Goal: Use online tool/utility

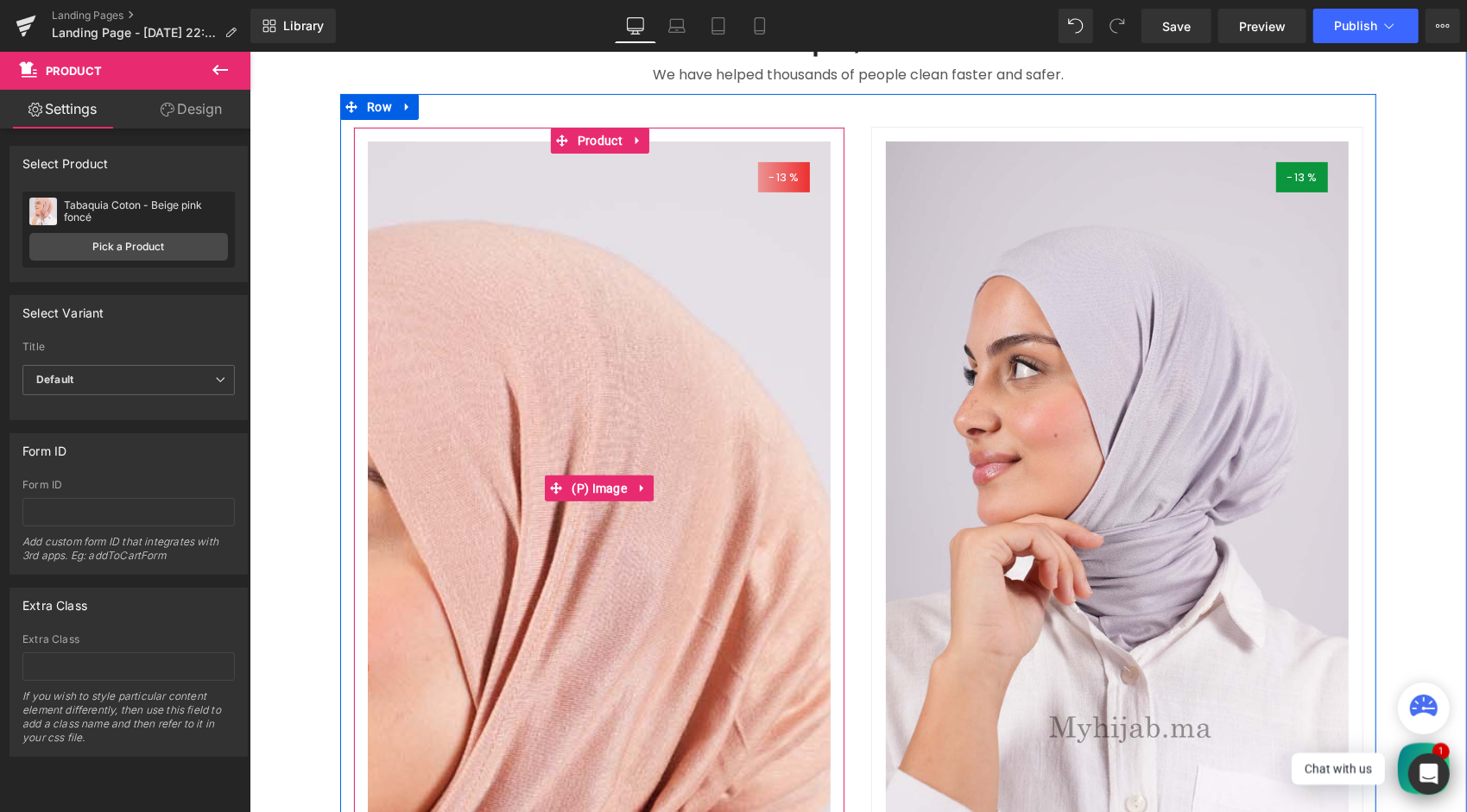
scroll to position [431, 0]
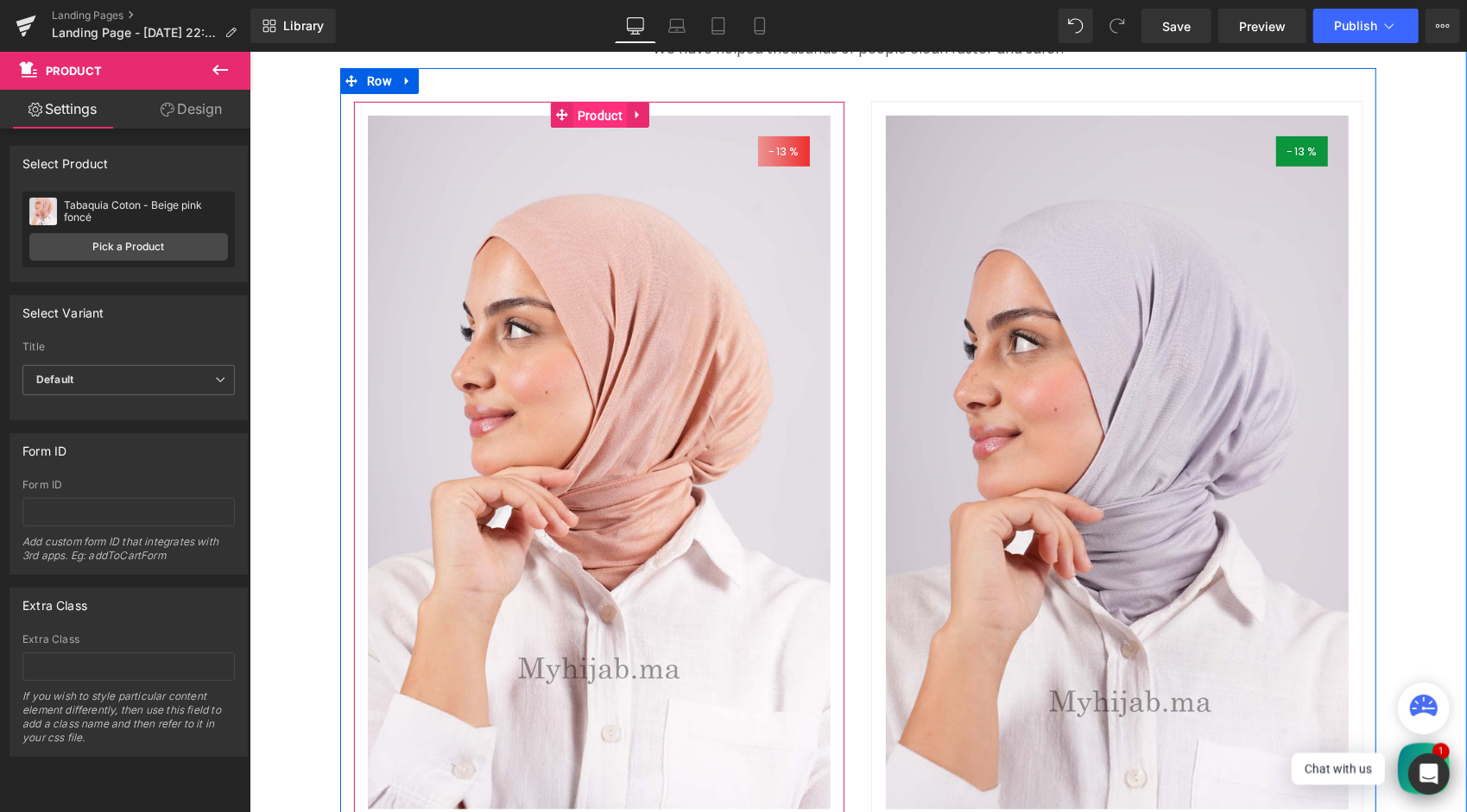
click at [597, 127] on span "Product" at bounding box center [599, 115] width 54 height 25
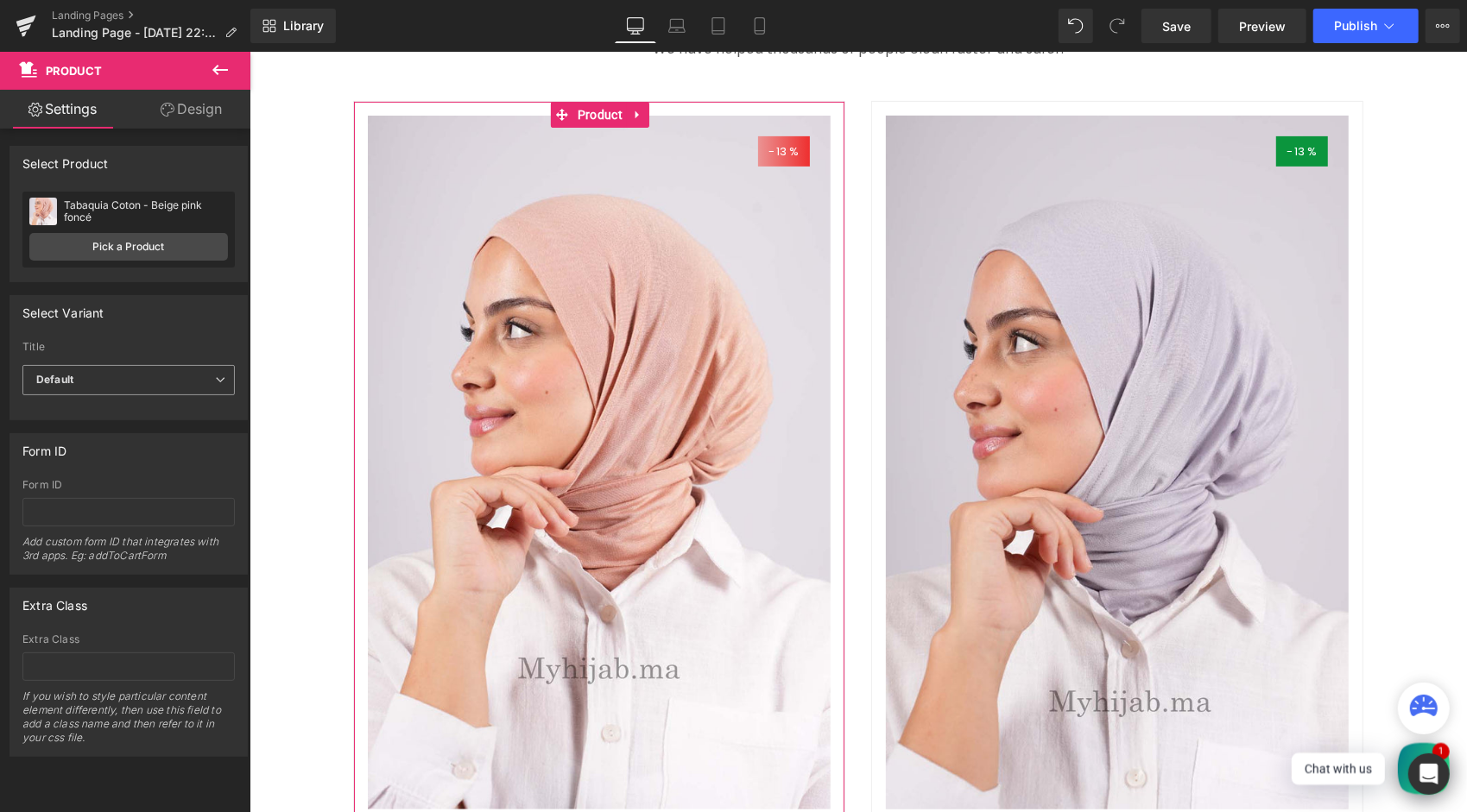
click at [150, 383] on span "Default" at bounding box center [128, 380] width 212 height 30
click at [129, 434] on li "Default Title" at bounding box center [126, 436] width 206 height 25
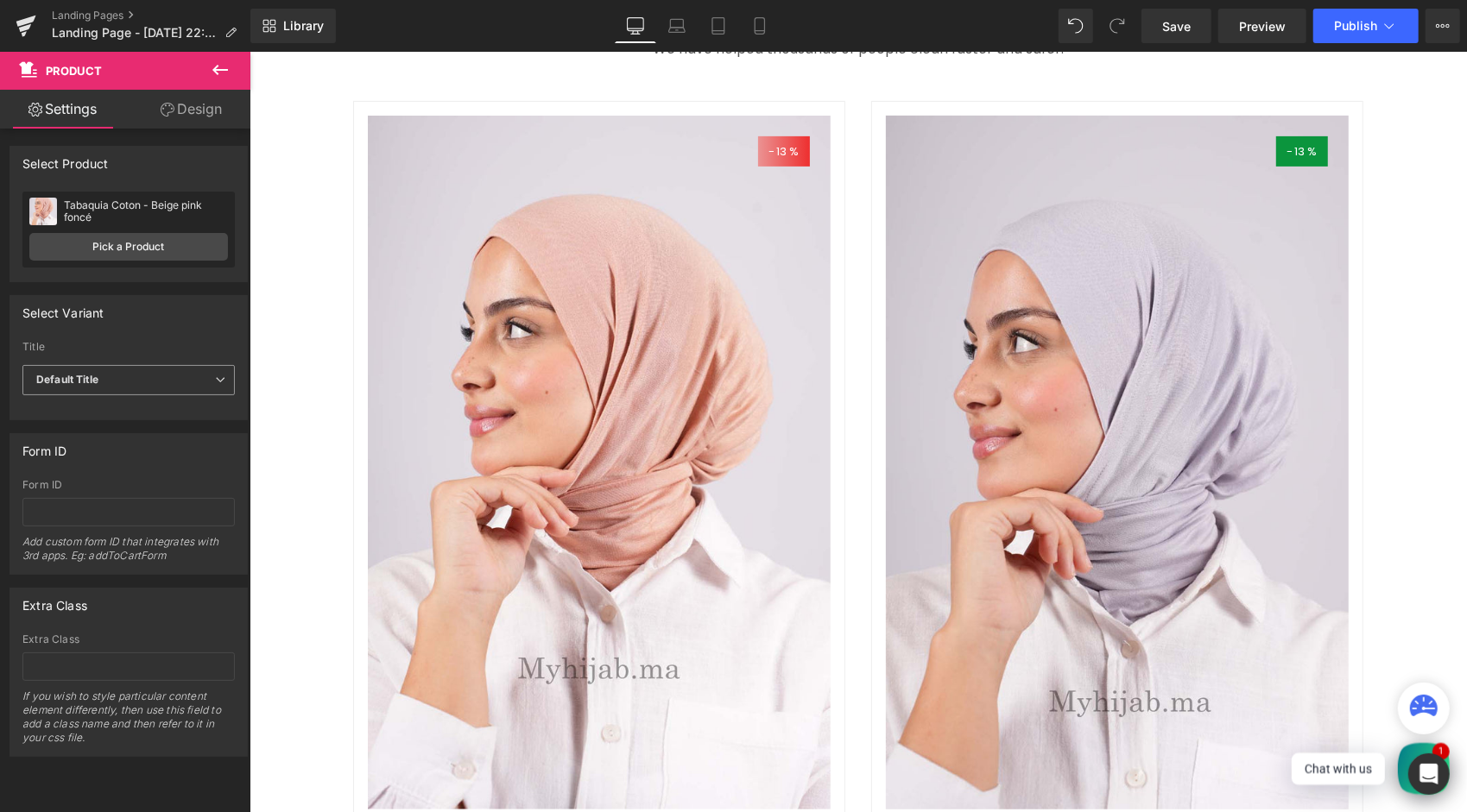
click at [123, 388] on span "Default Title" at bounding box center [128, 380] width 212 height 30
click at [112, 407] on li "Default" at bounding box center [126, 411] width 206 height 25
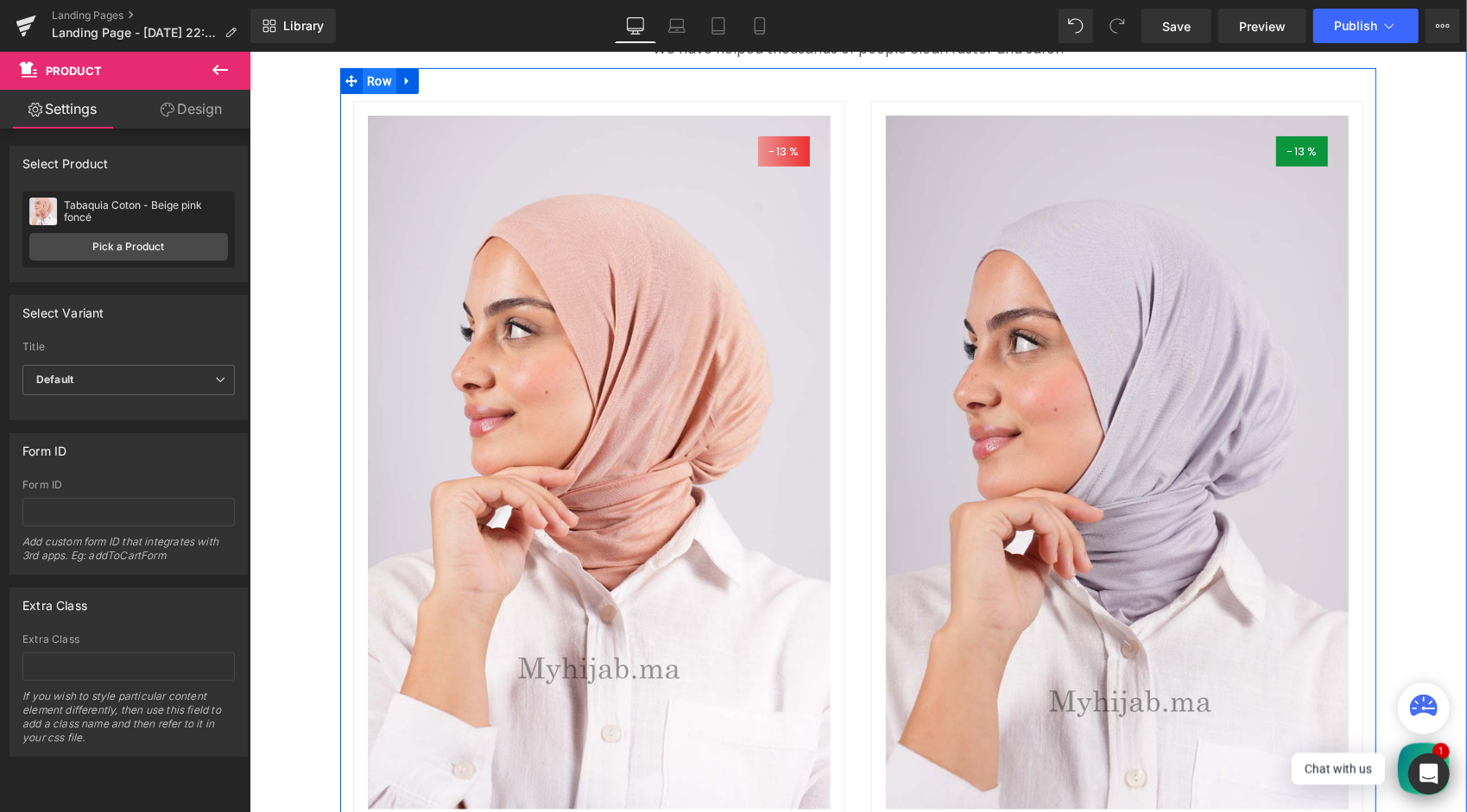
click at [373, 93] on span "Row" at bounding box center [378, 80] width 34 height 25
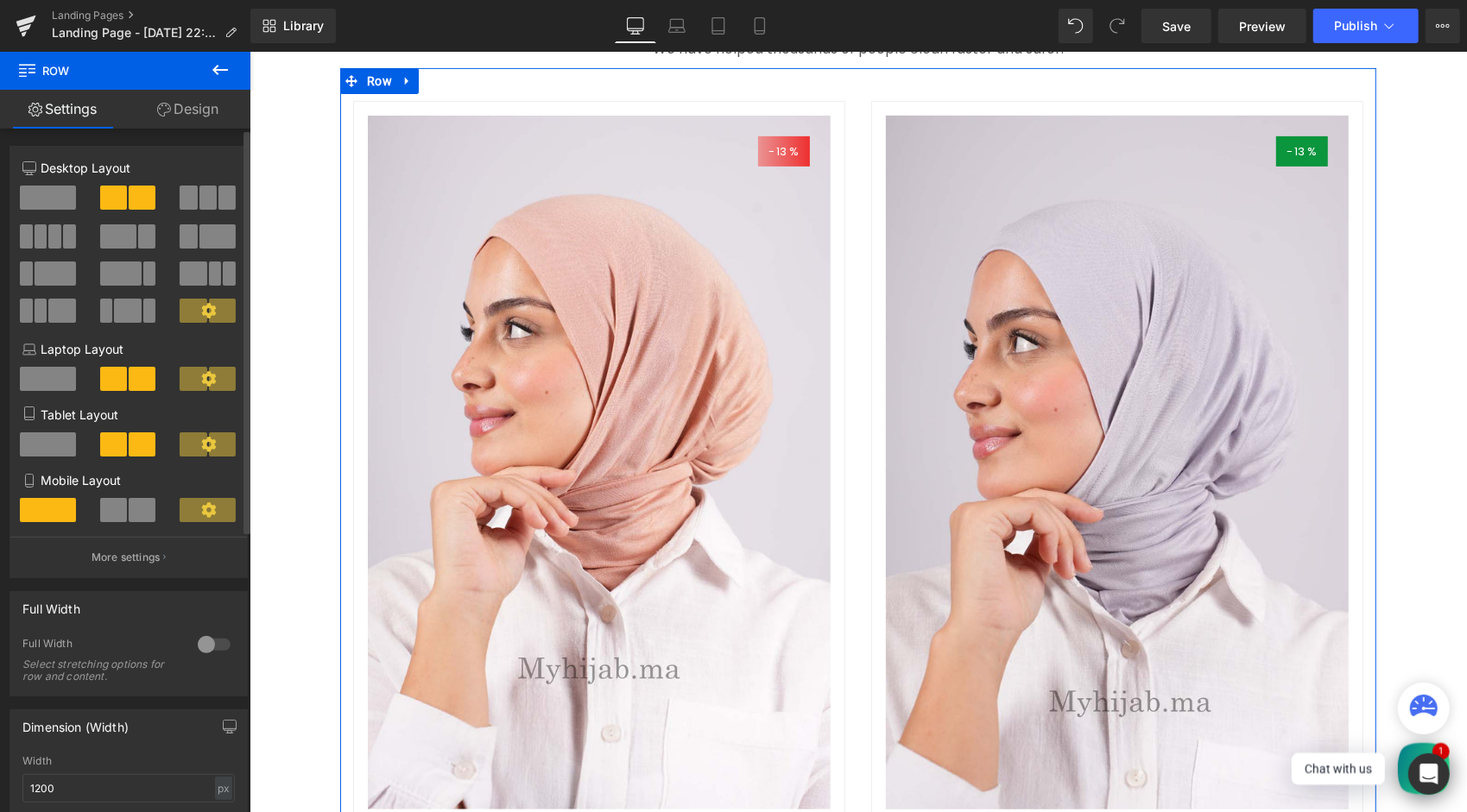
click at [42, 190] on span at bounding box center [48, 198] width 56 height 25
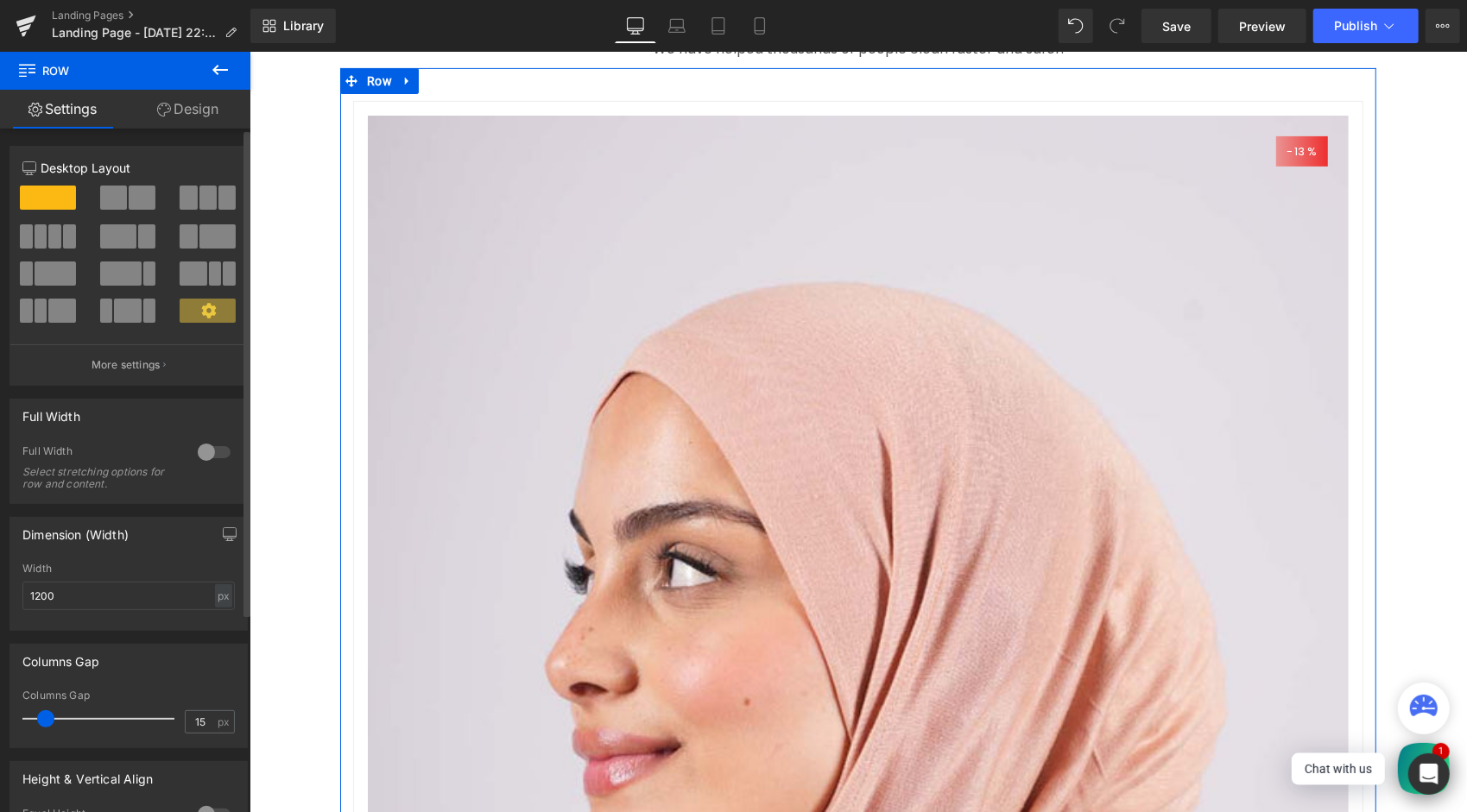
click at [50, 240] on span at bounding box center [55, 236] width 13 height 25
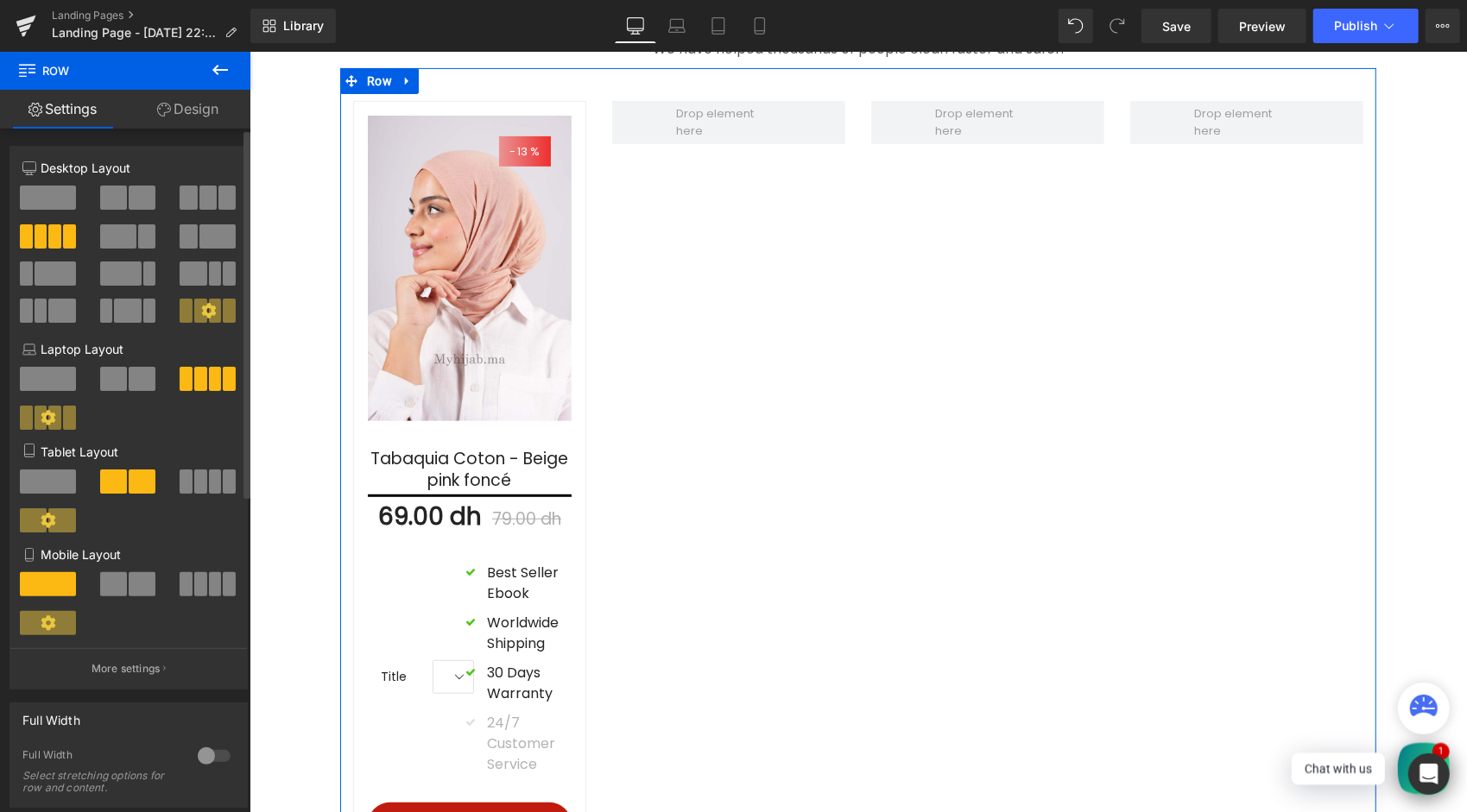
click at [140, 232] on span at bounding box center [147, 236] width 17 height 25
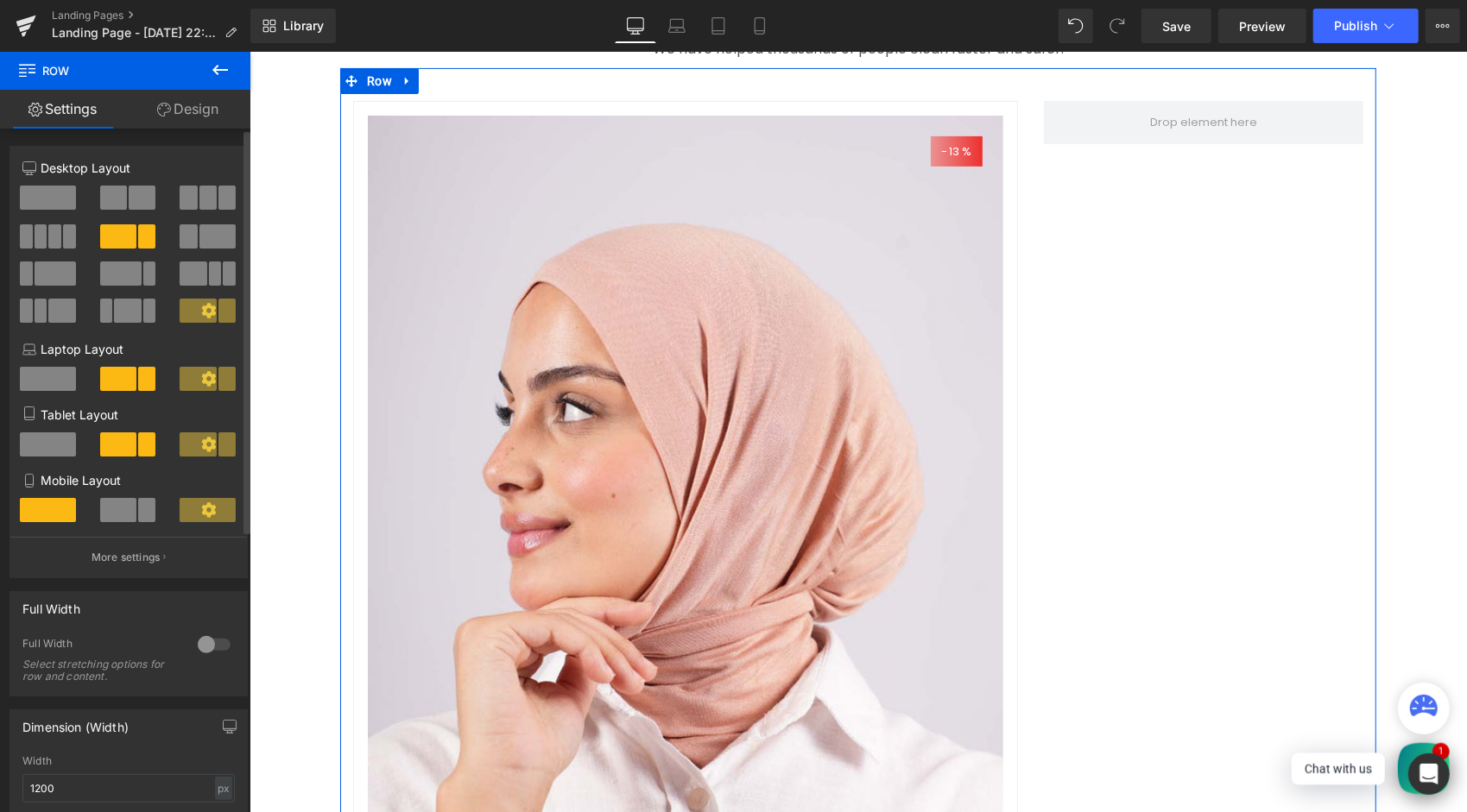
click at [226, 233] on span at bounding box center [218, 236] width 36 height 25
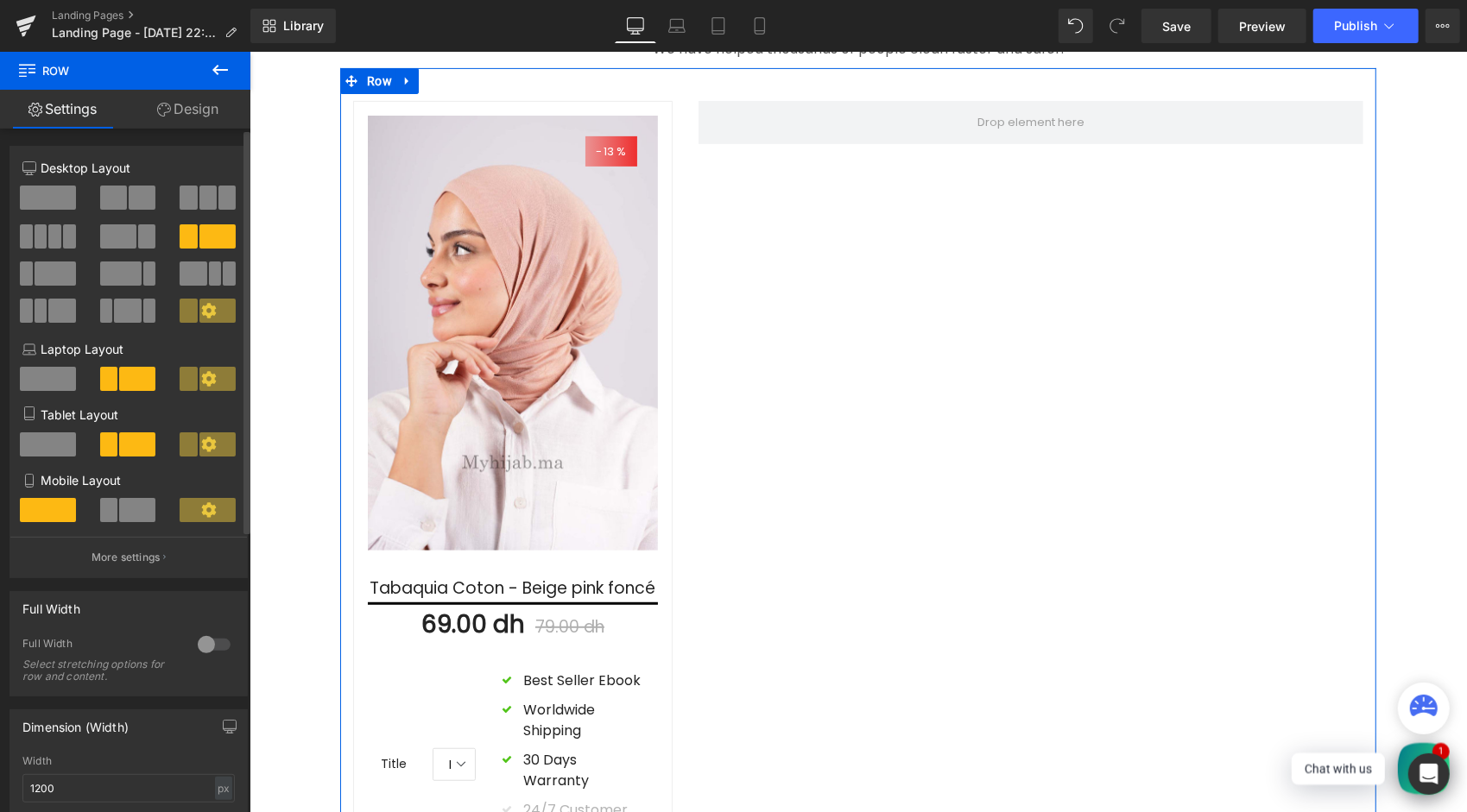
click at [121, 195] on span at bounding box center [113, 198] width 26 height 25
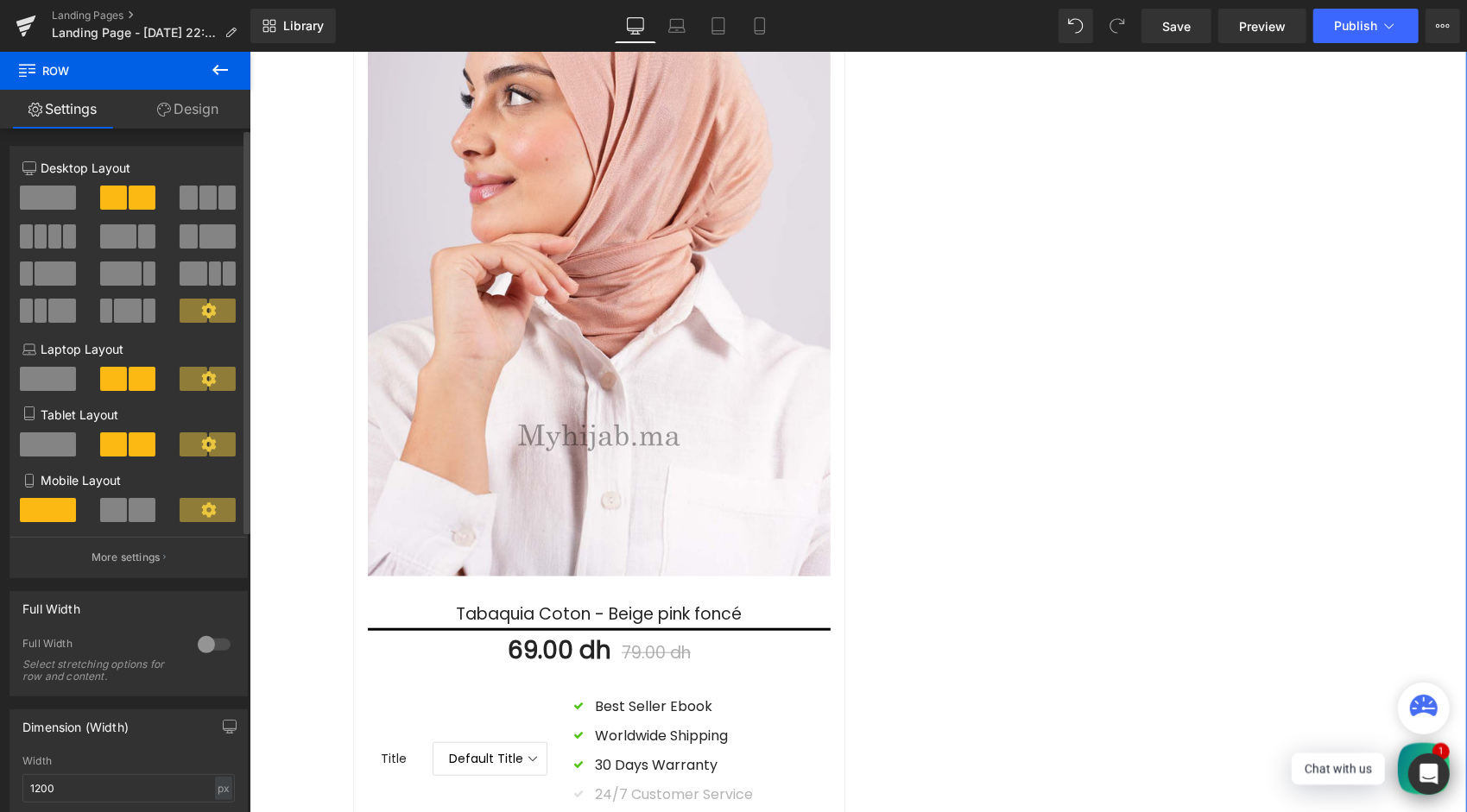
scroll to position [649, 0]
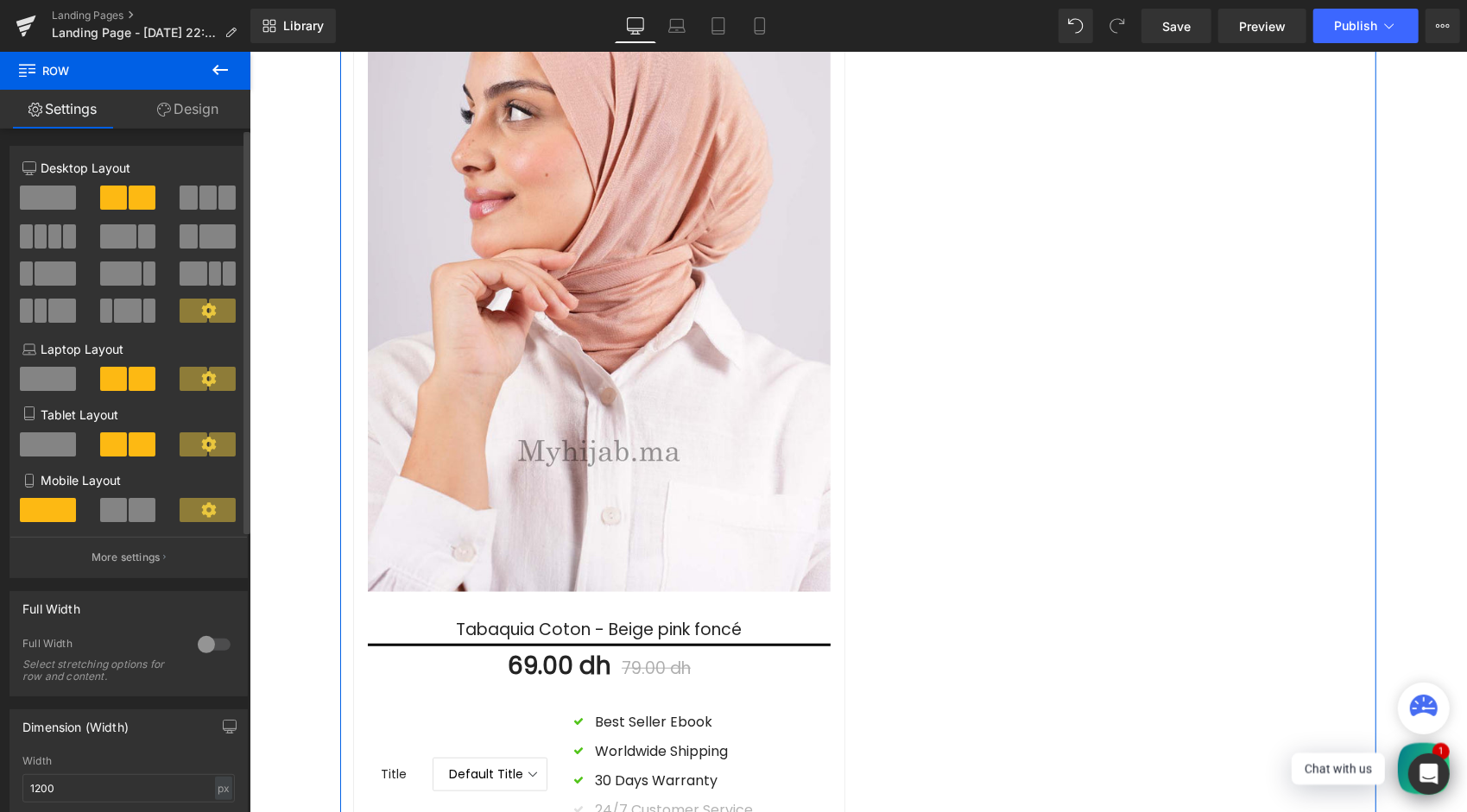
click at [58, 190] on span at bounding box center [48, 198] width 56 height 25
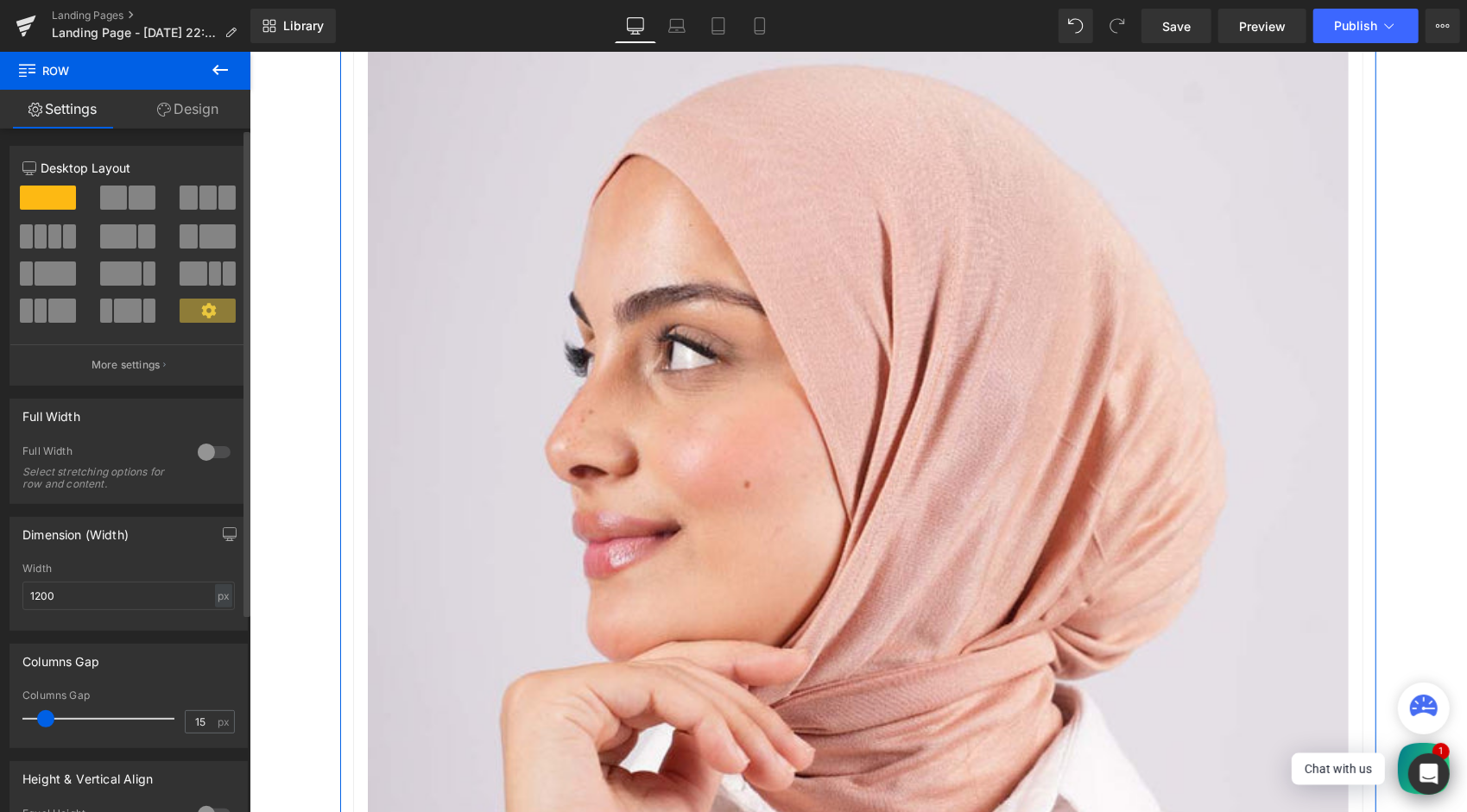
click at [104, 237] on span at bounding box center [118, 236] width 36 height 25
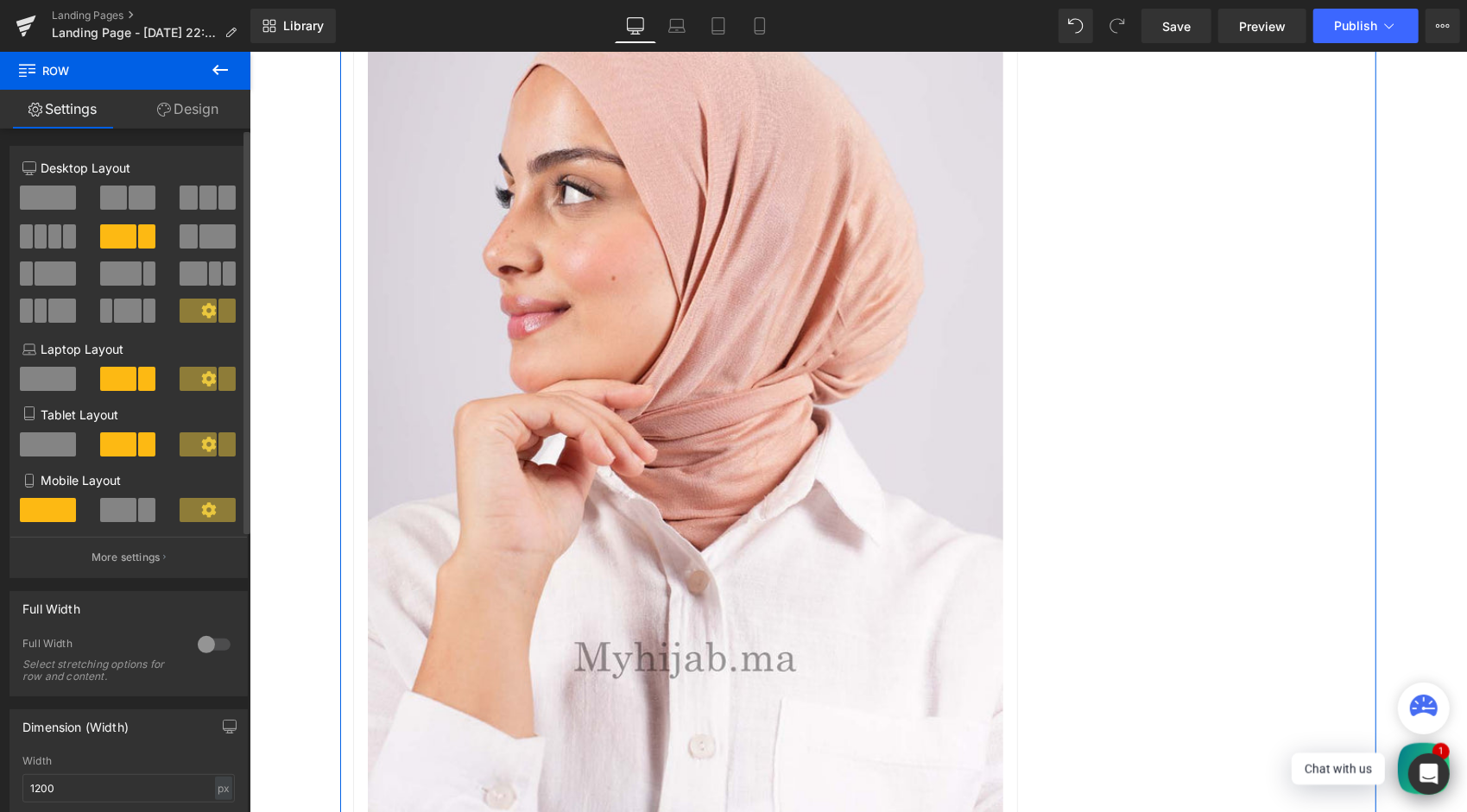
click at [120, 198] on span at bounding box center [113, 198] width 26 height 25
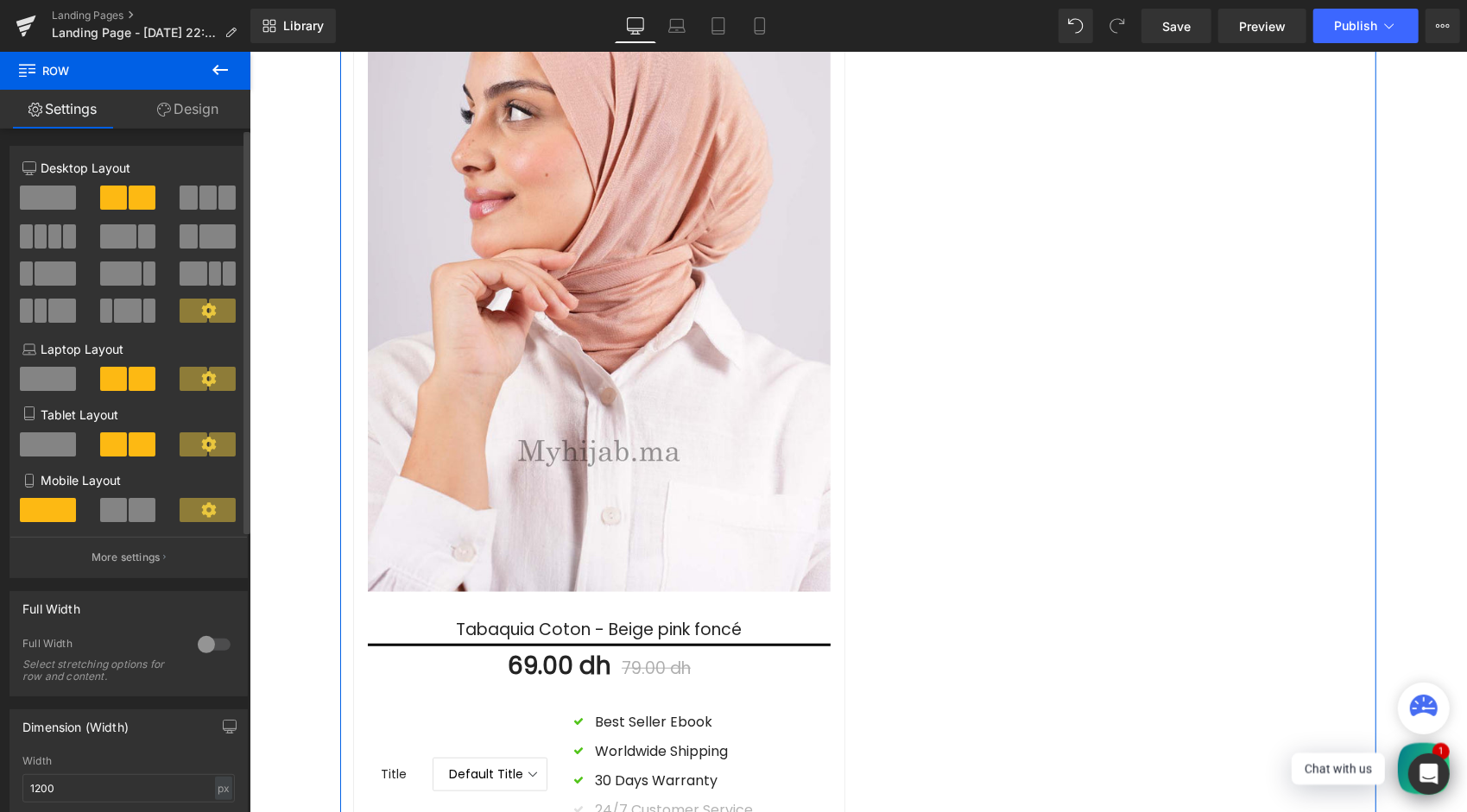
click at [122, 513] on span at bounding box center [113, 510] width 26 height 25
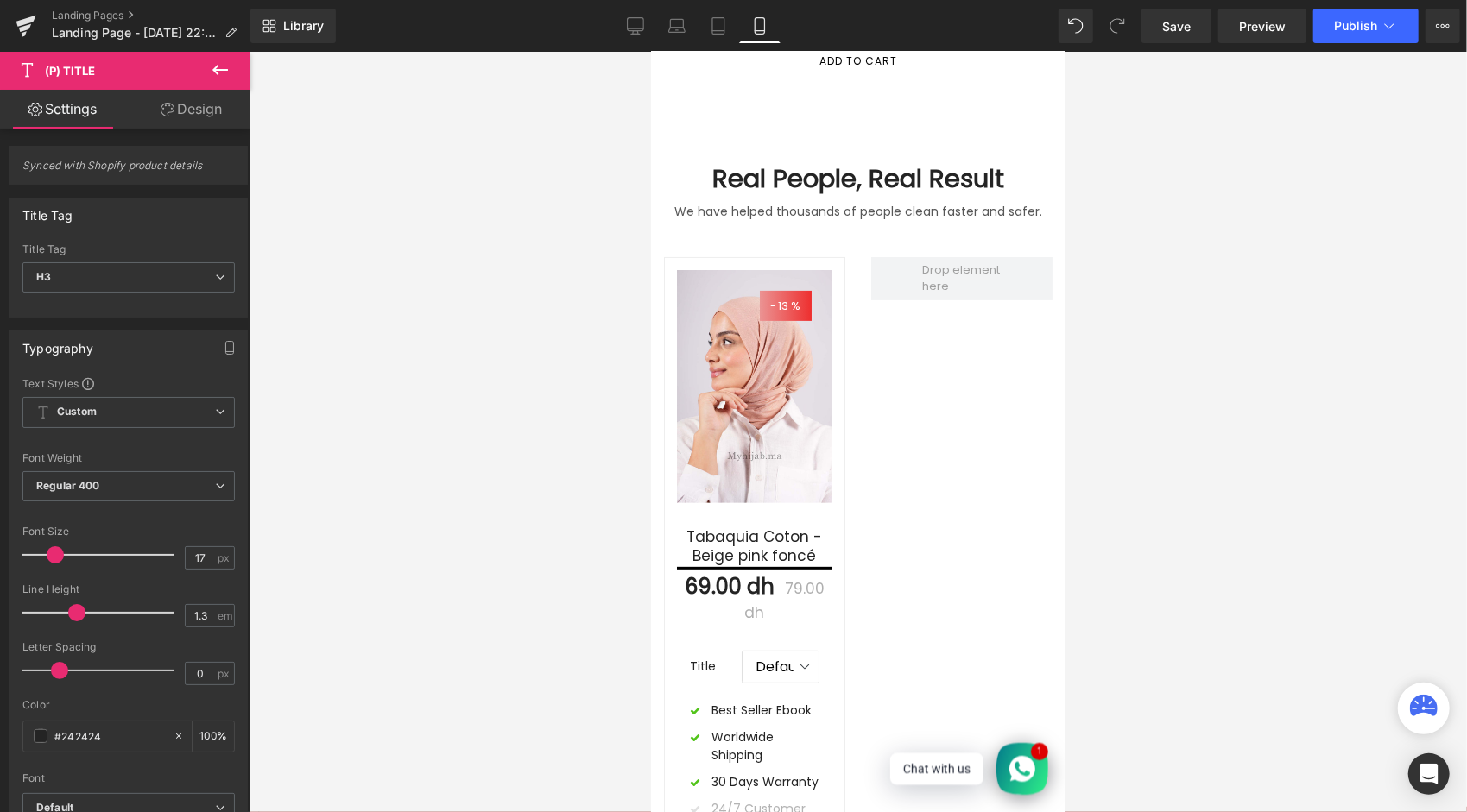
scroll to position [36, 0]
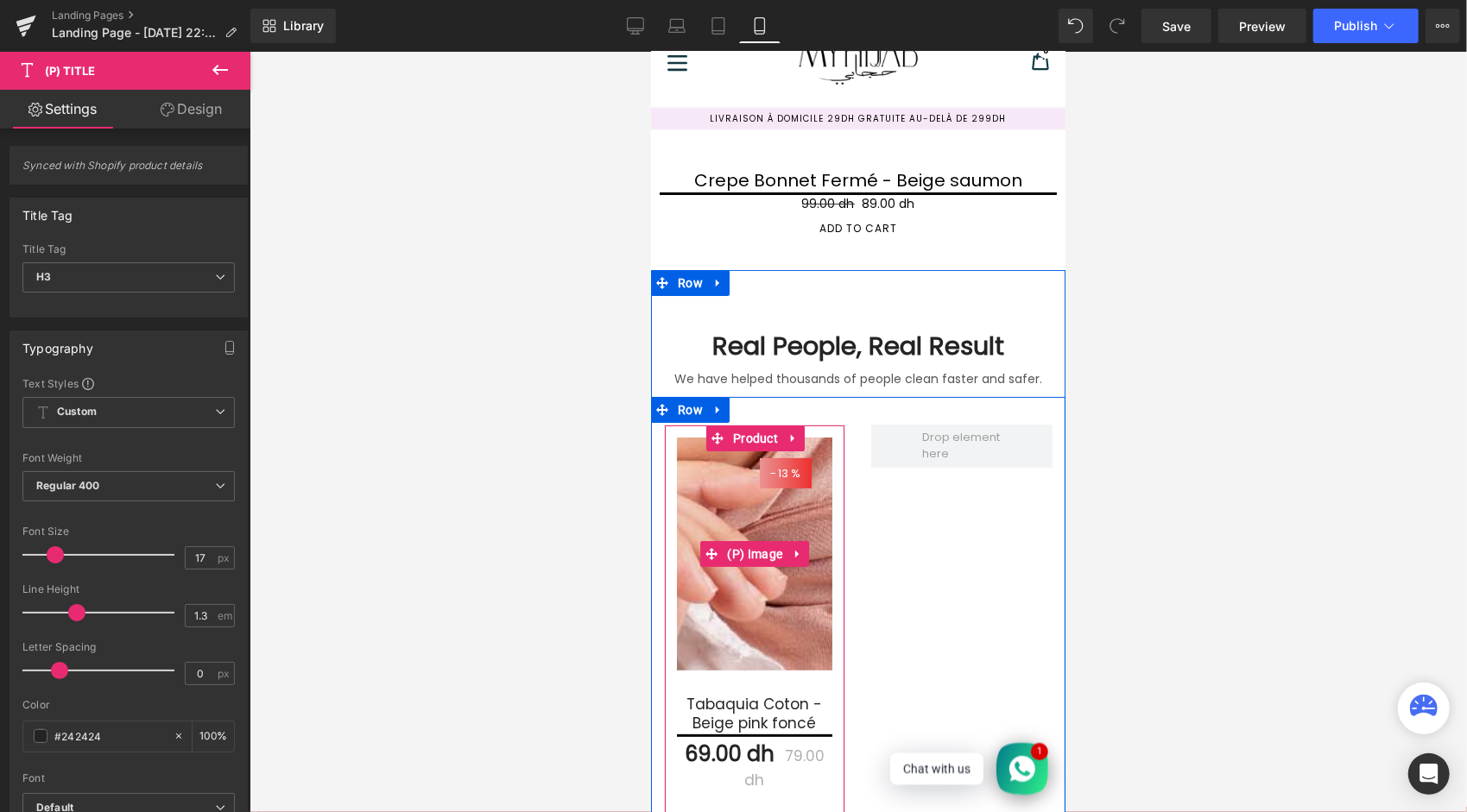
click at [738, 569] on img at bounding box center [831, 452] width 1044 height 1567
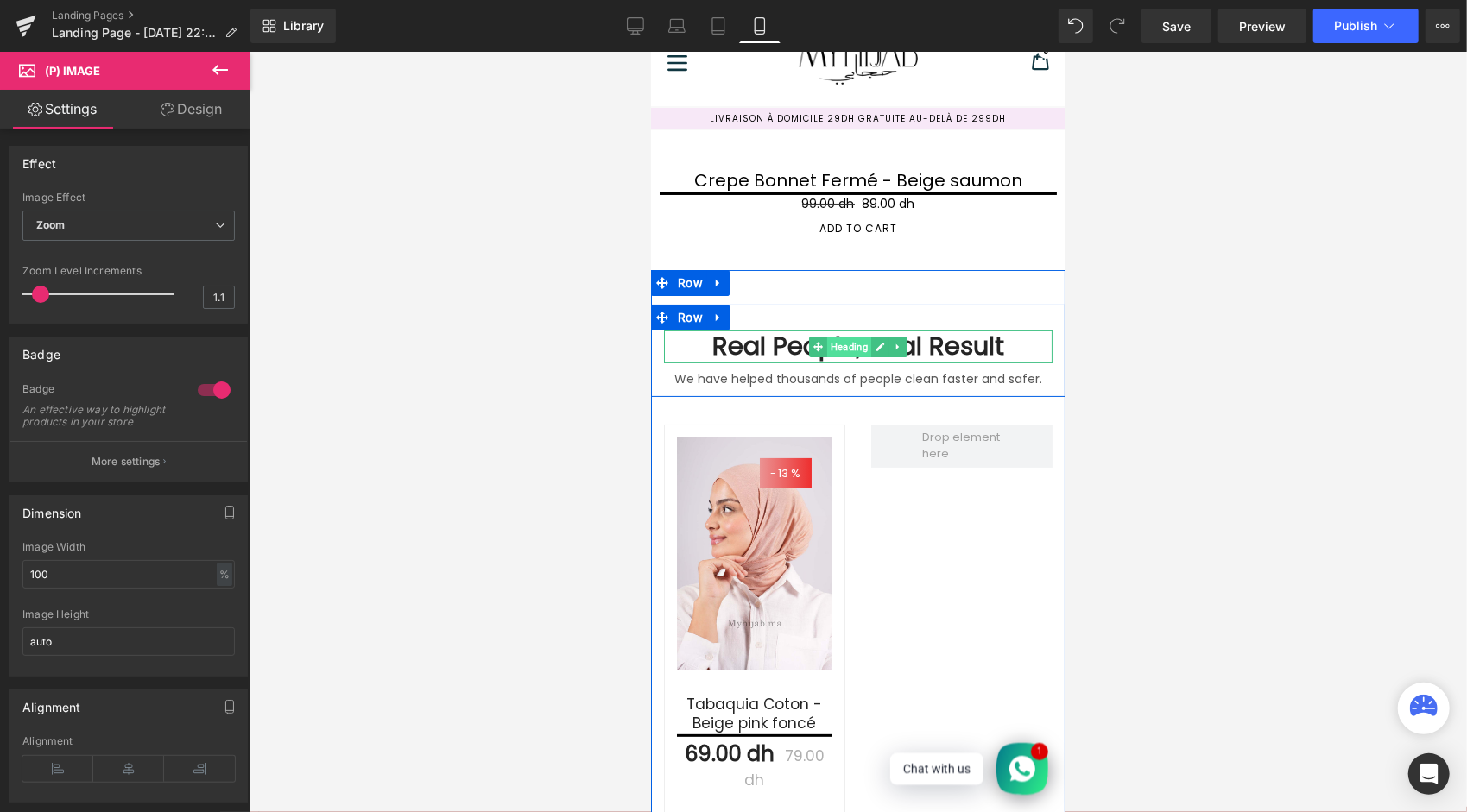
click at [827, 351] on span "Heading" at bounding box center [848, 346] width 44 height 21
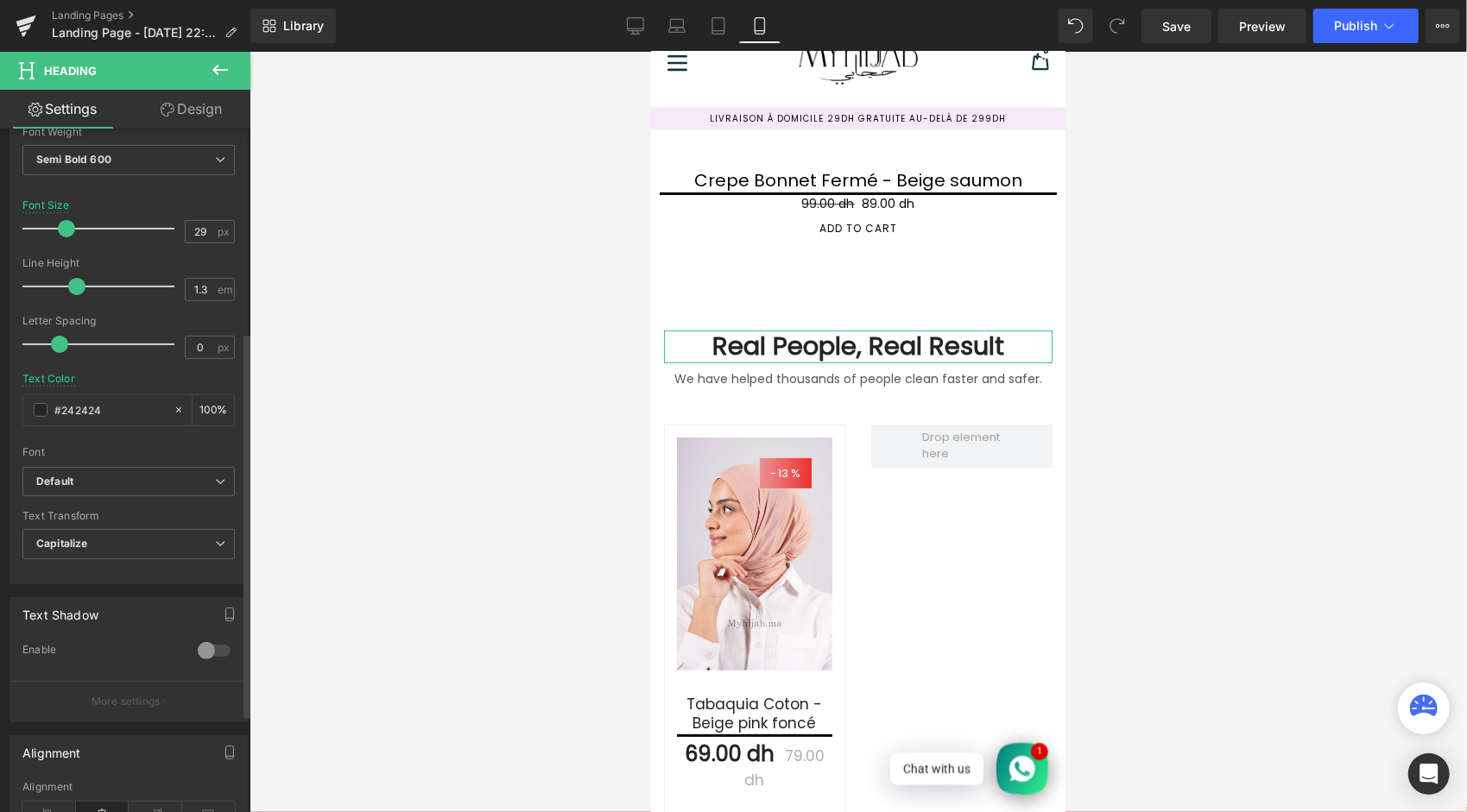
scroll to position [518, 0]
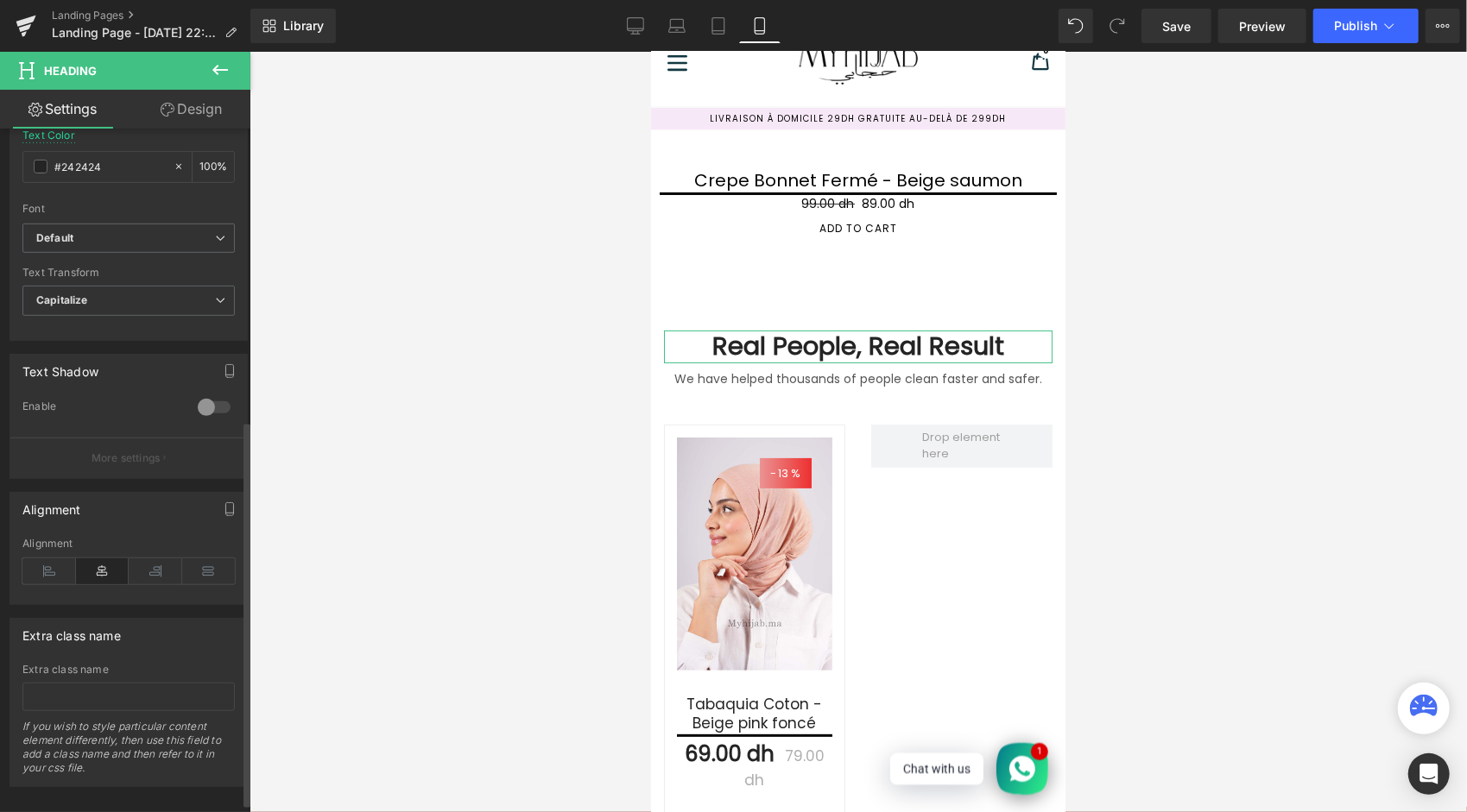
click at [206, 403] on div at bounding box center [214, 407] width 42 height 27
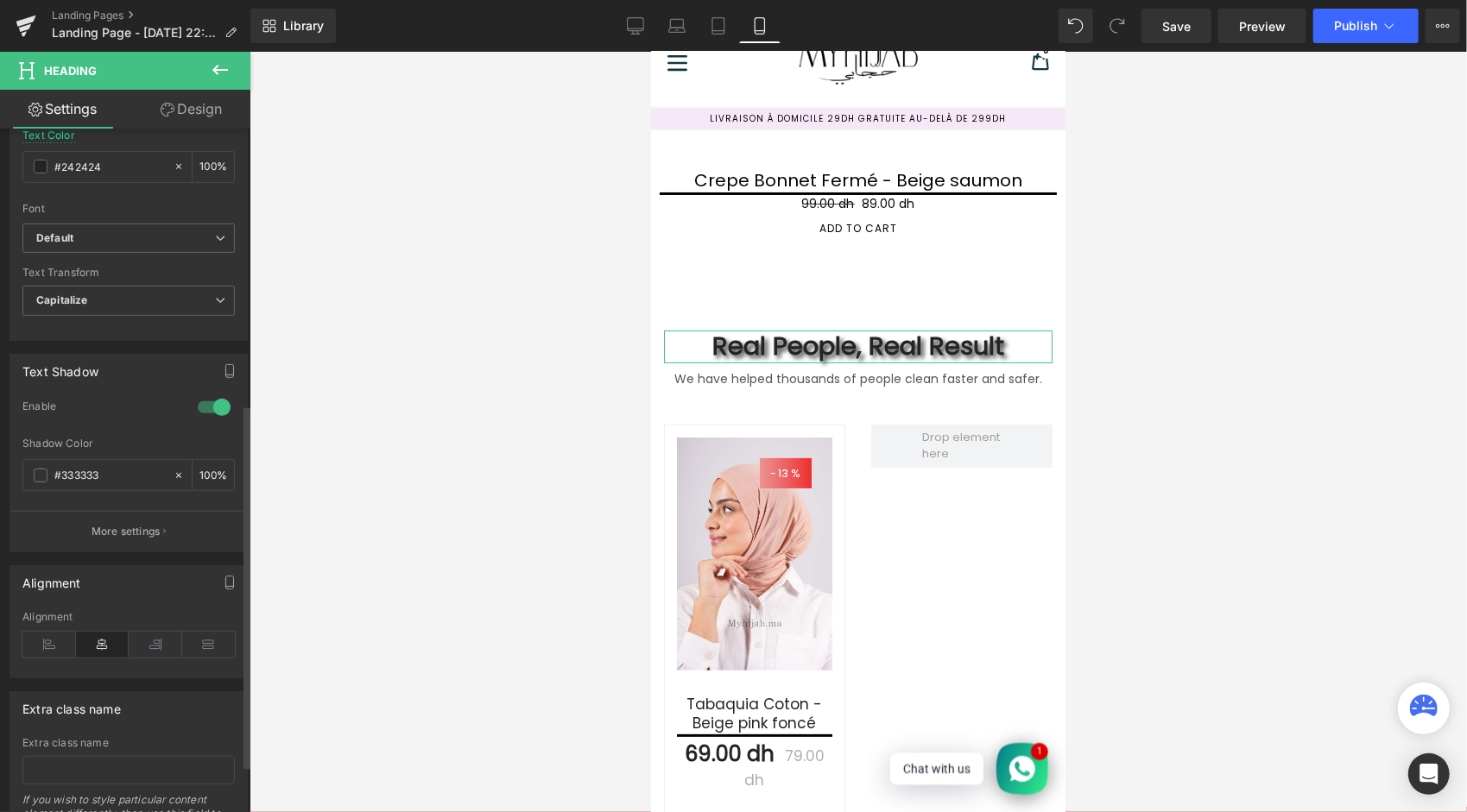
click at [206, 403] on div at bounding box center [214, 407] width 42 height 27
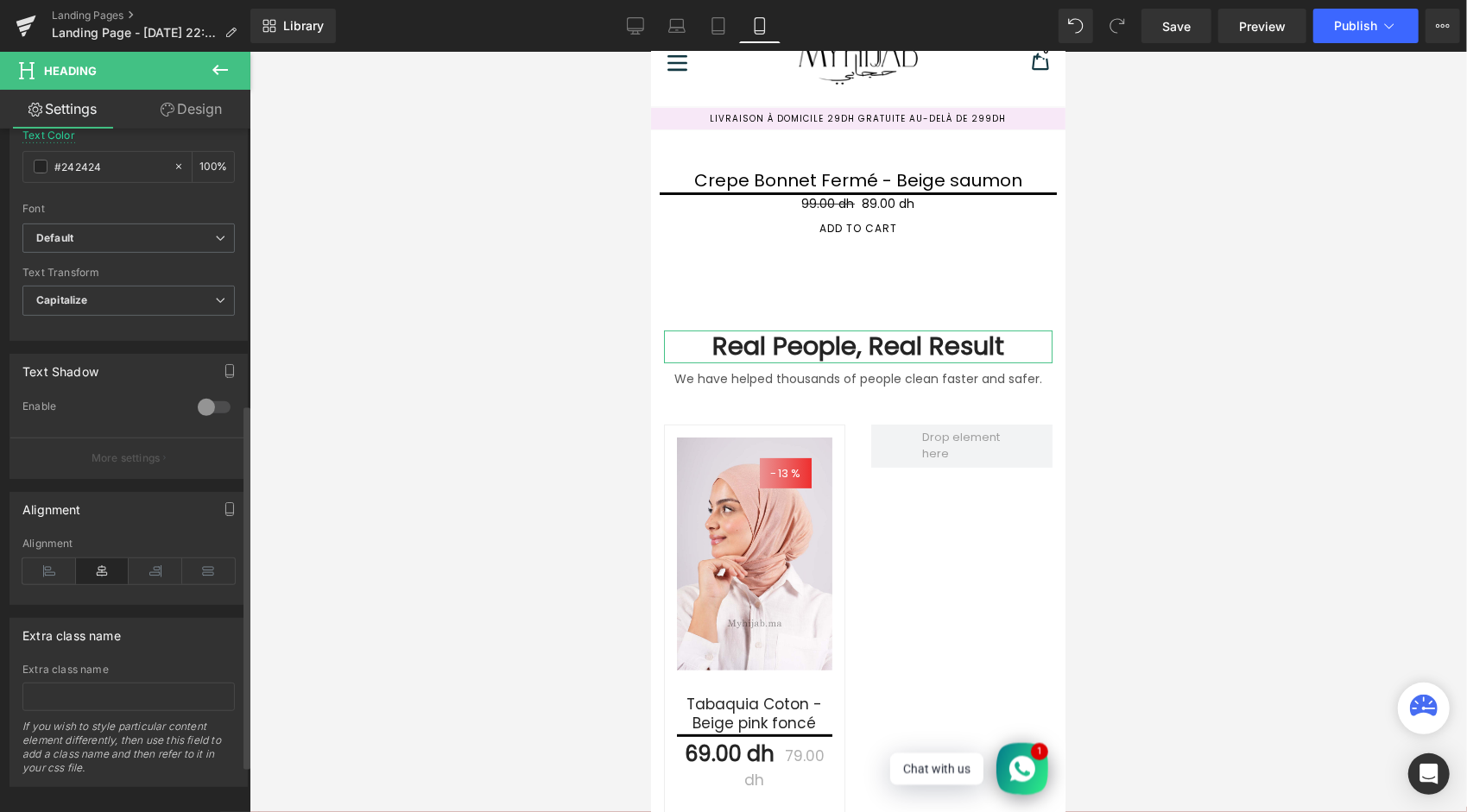
click at [206, 403] on div at bounding box center [214, 407] width 42 height 27
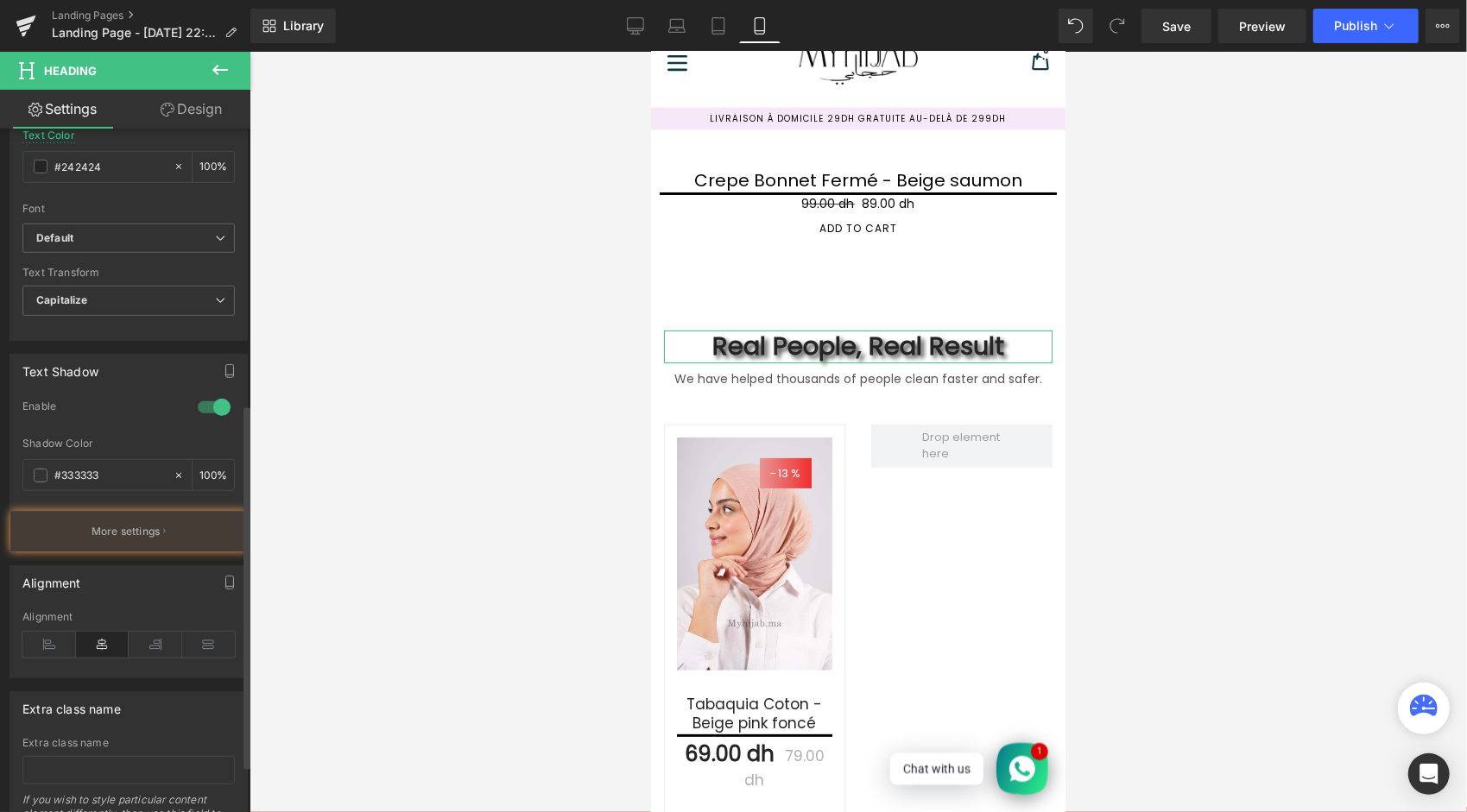
click at [206, 403] on div at bounding box center [214, 407] width 42 height 27
